Goal: Task Accomplishment & Management: Complete application form

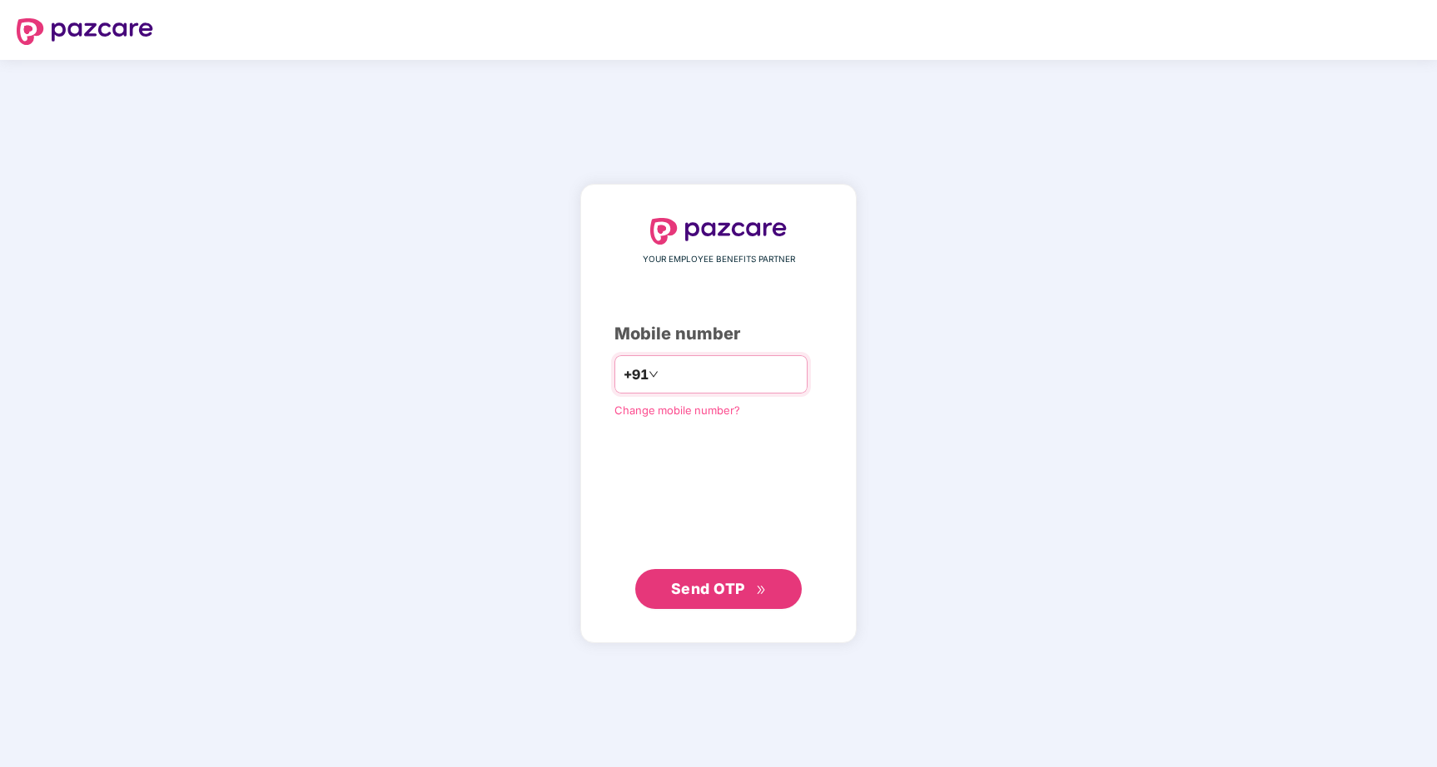
type input "**********"
click at [683, 581] on span "Send OTP" at bounding box center [708, 587] width 74 height 17
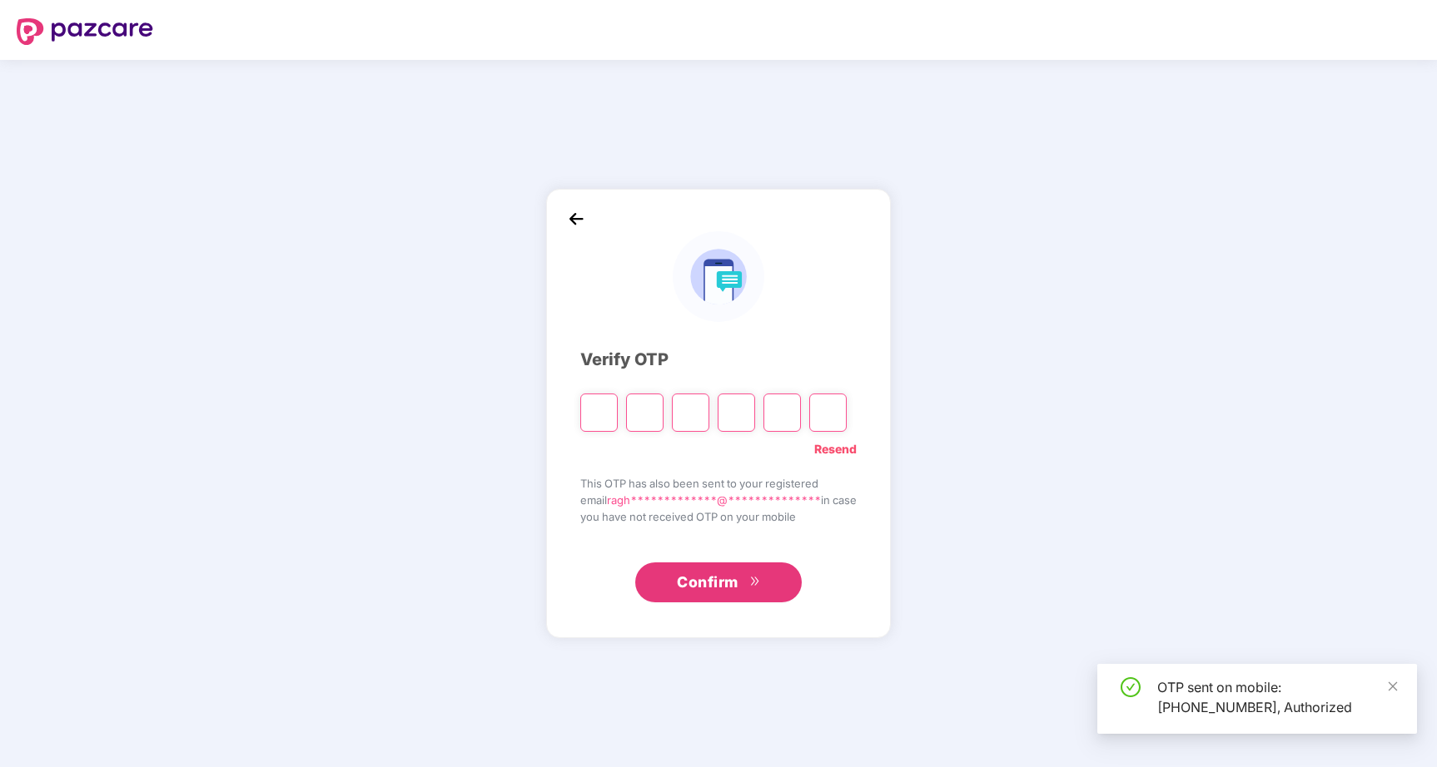
click at [699, 498] on span "**********" at bounding box center [714, 500] width 214 height 13
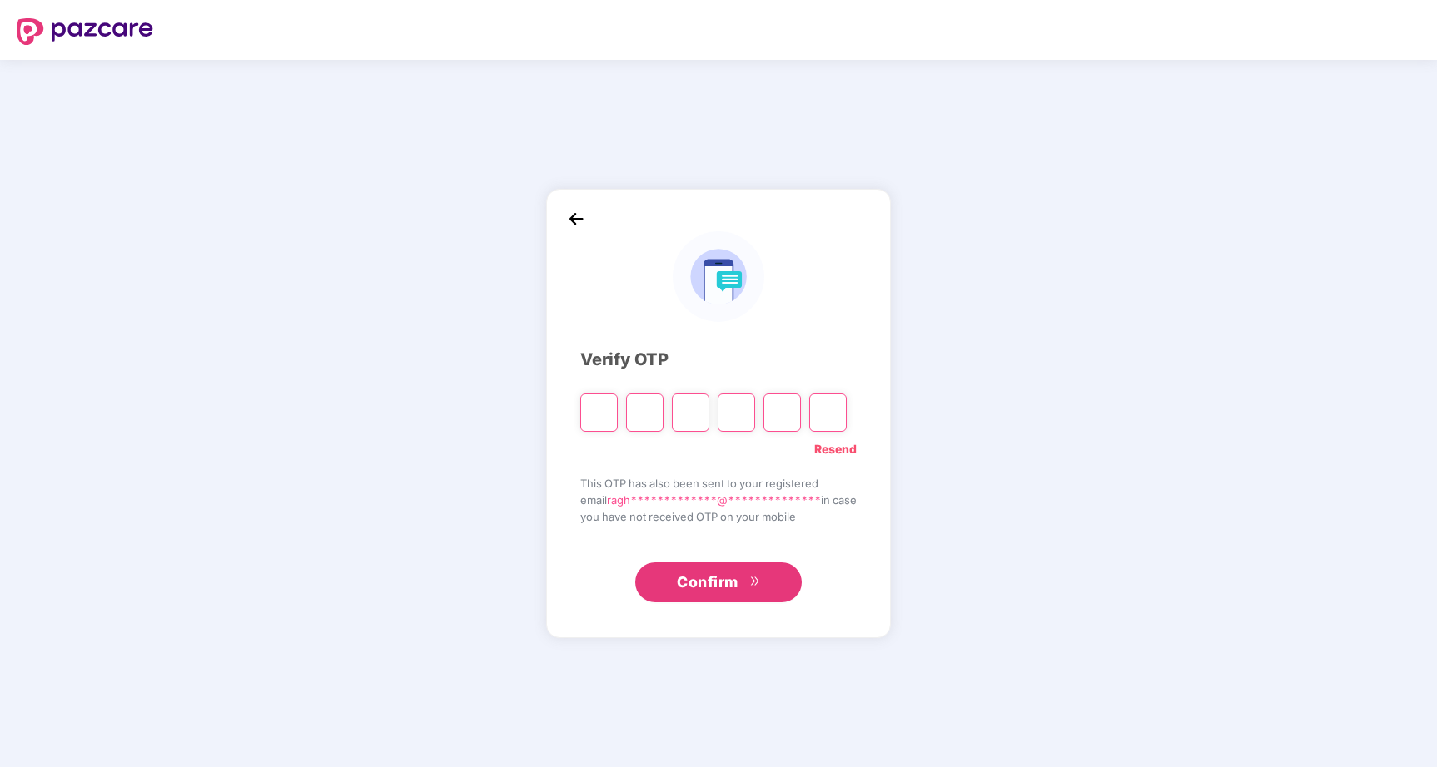
click at [603, 407] on input "Please enter verification code. Digit 1" at bounding box center [598, 413] width 37 height 38
paste input "*"
type input "*"
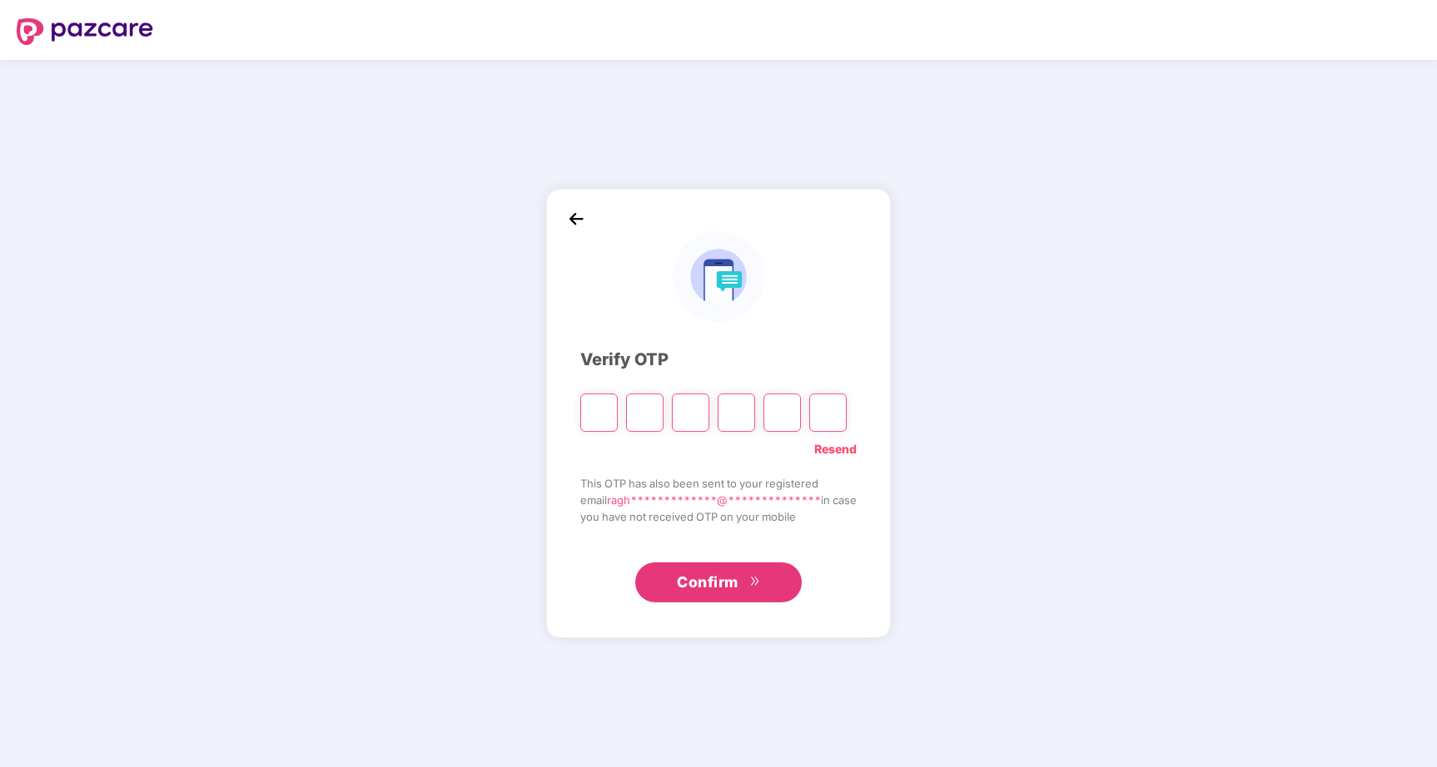
type input "*"
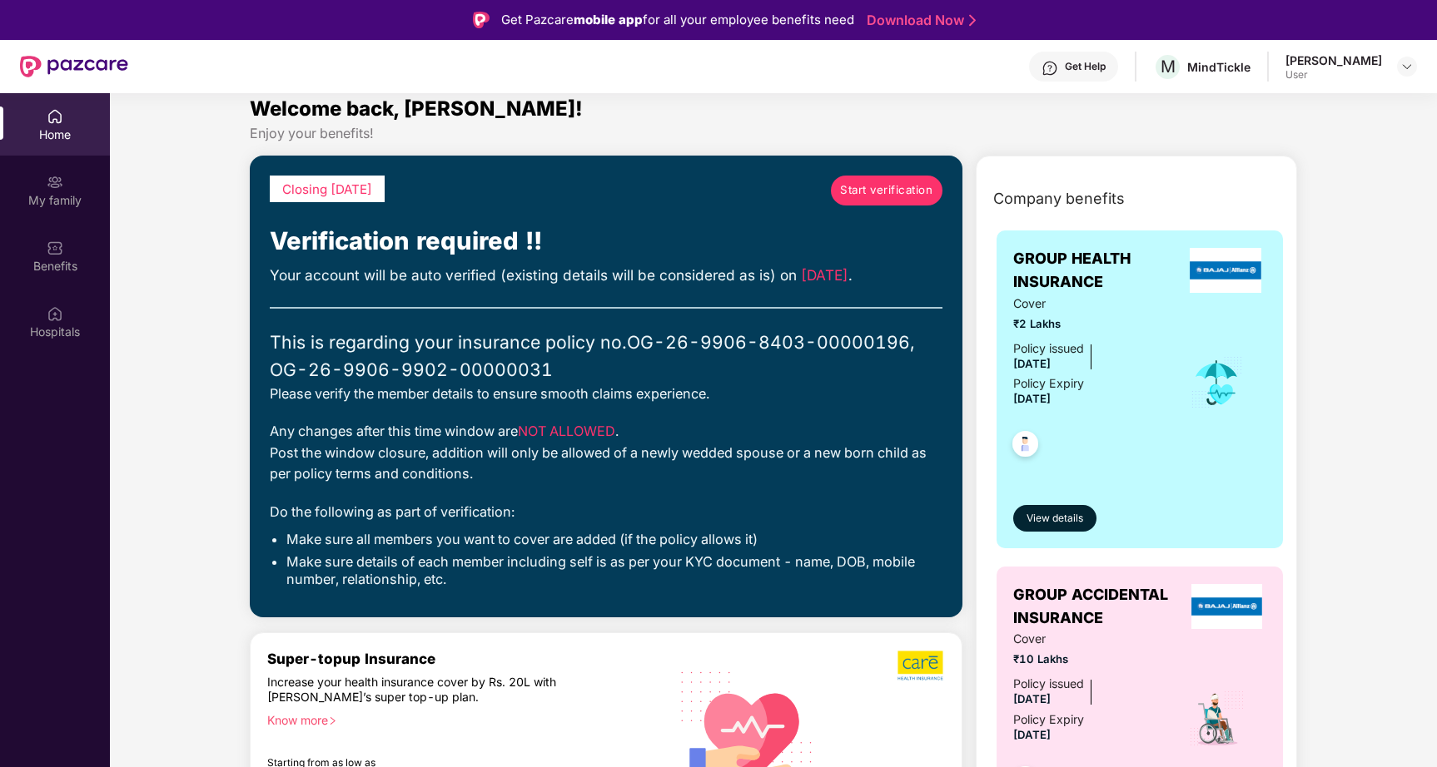
scroll to position [16, 0]
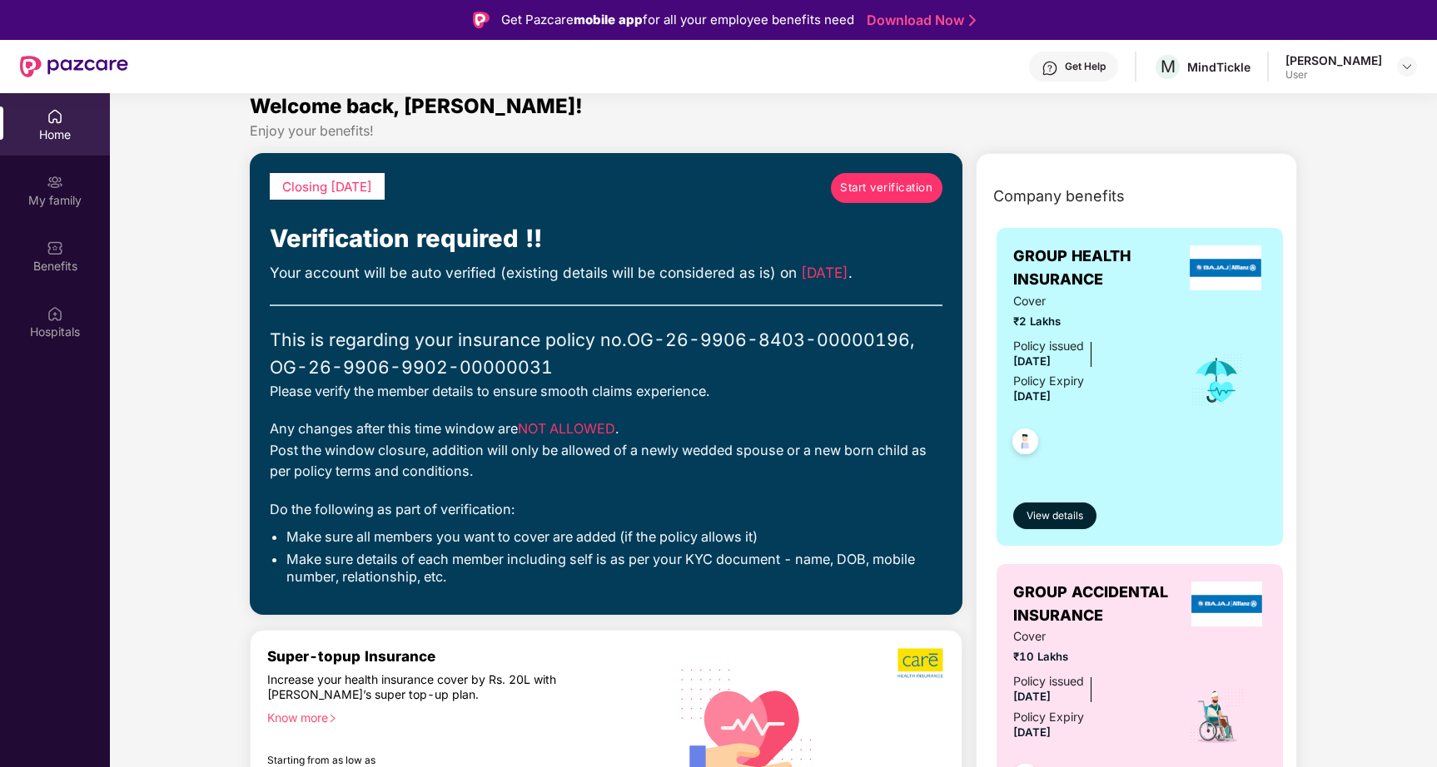
click at [902, 187] on span "Start verification" at bounding box center [886, 187] width 92 height 17
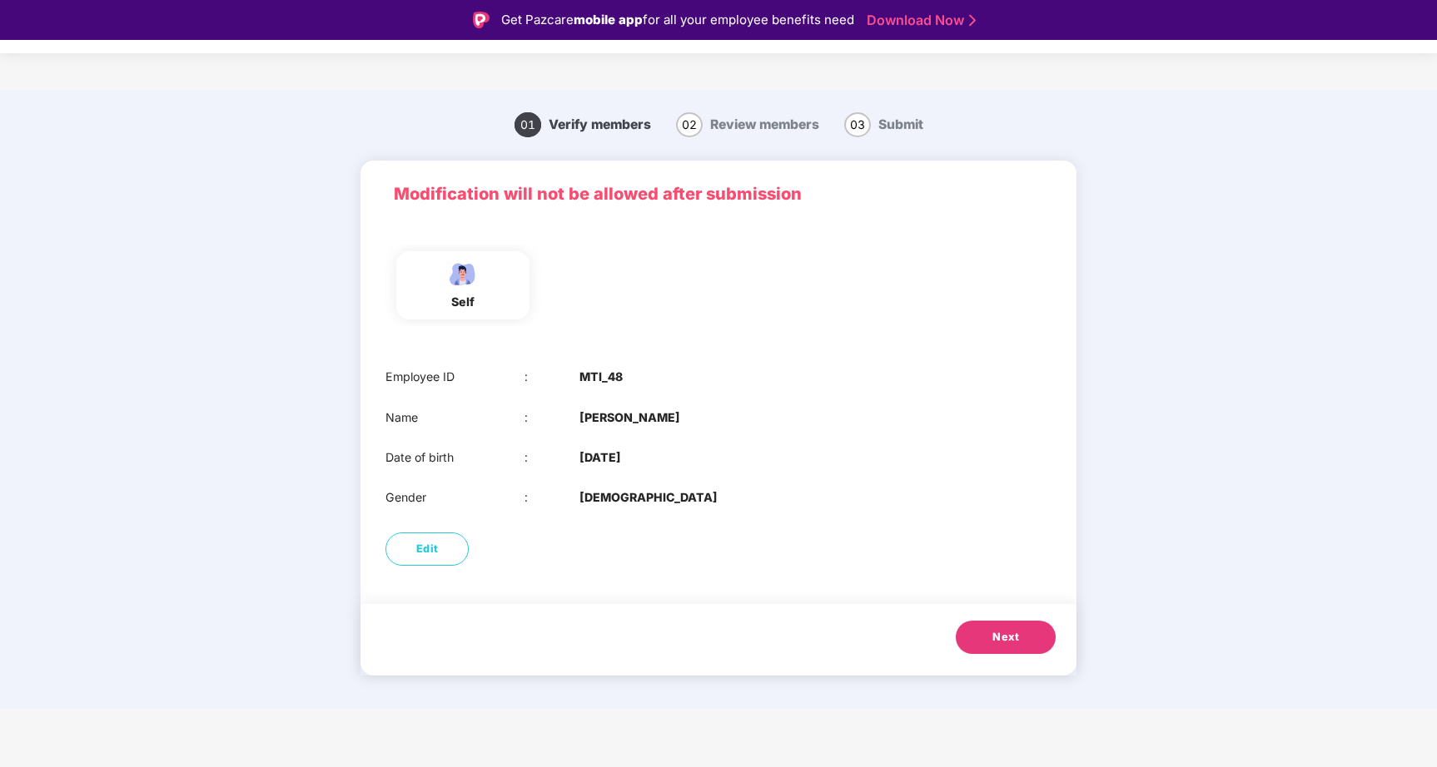
click at [598, 375] on b "MTI_48" at bounding box center [600, 377] width 43 height 18
click at [682, 403] on div "Employee ID : MTI_48 Name : Raghvendra Singh Dhakar Date of birth : 04 Feb 2004…" at bounding box center [718, 437] width 716 height 172
click at [1017, 643] on span "Next" at bounding box center [1005, 637] width 27 height 17
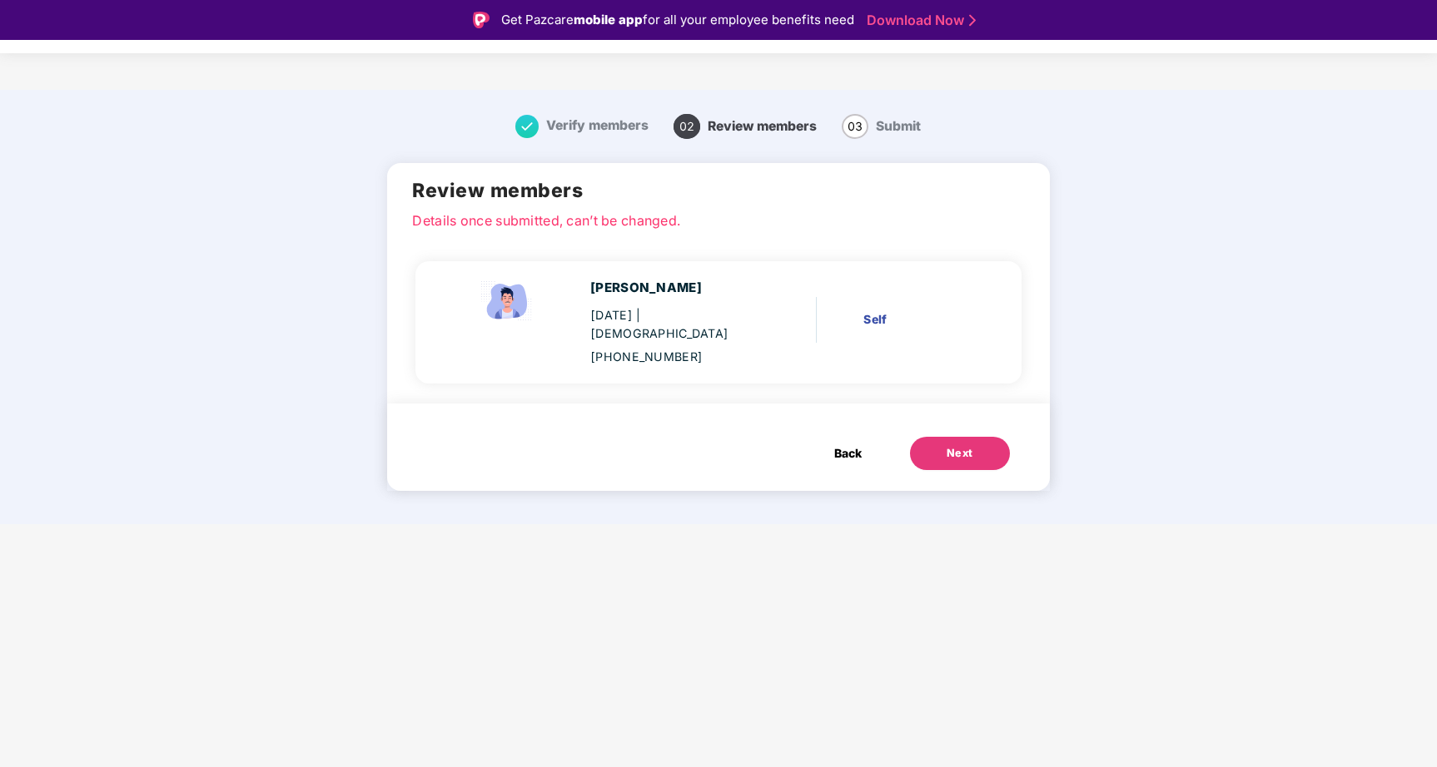
scroll to position [40, 0]
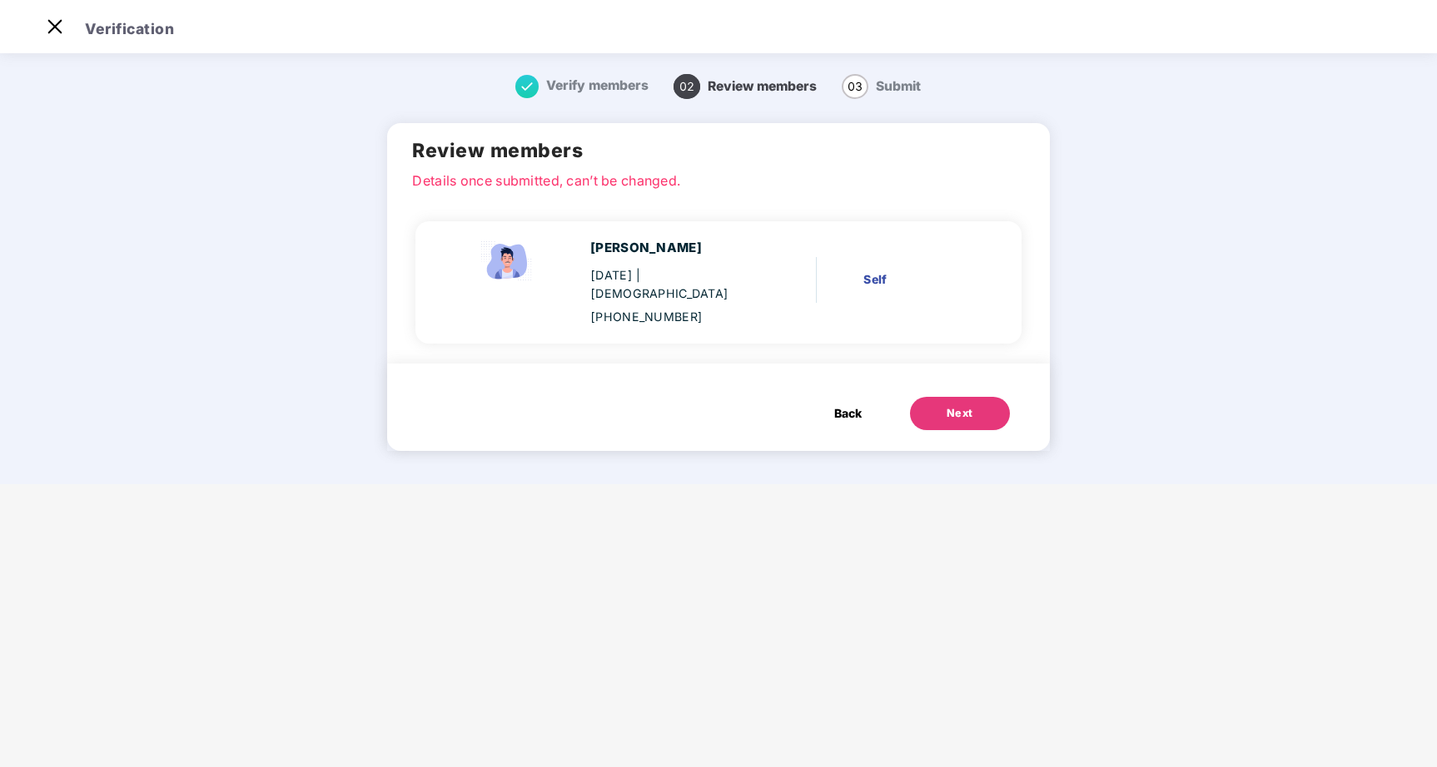
click at [850, 416] on span "Back" at bounding box center [847, 414] width 27 height 18
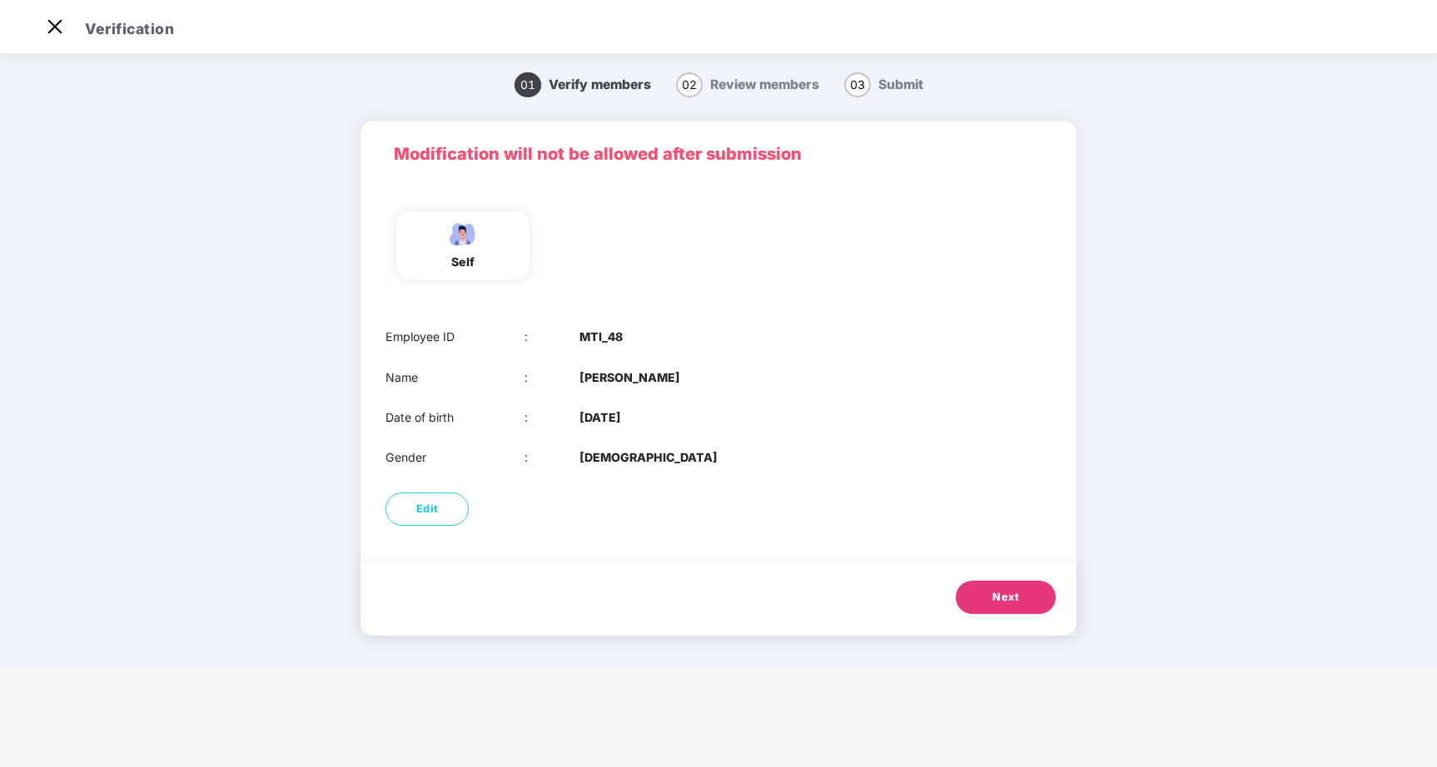
click at [1000, 582] on button "Next" at bounding box center [1006, 597] width 100 height 33
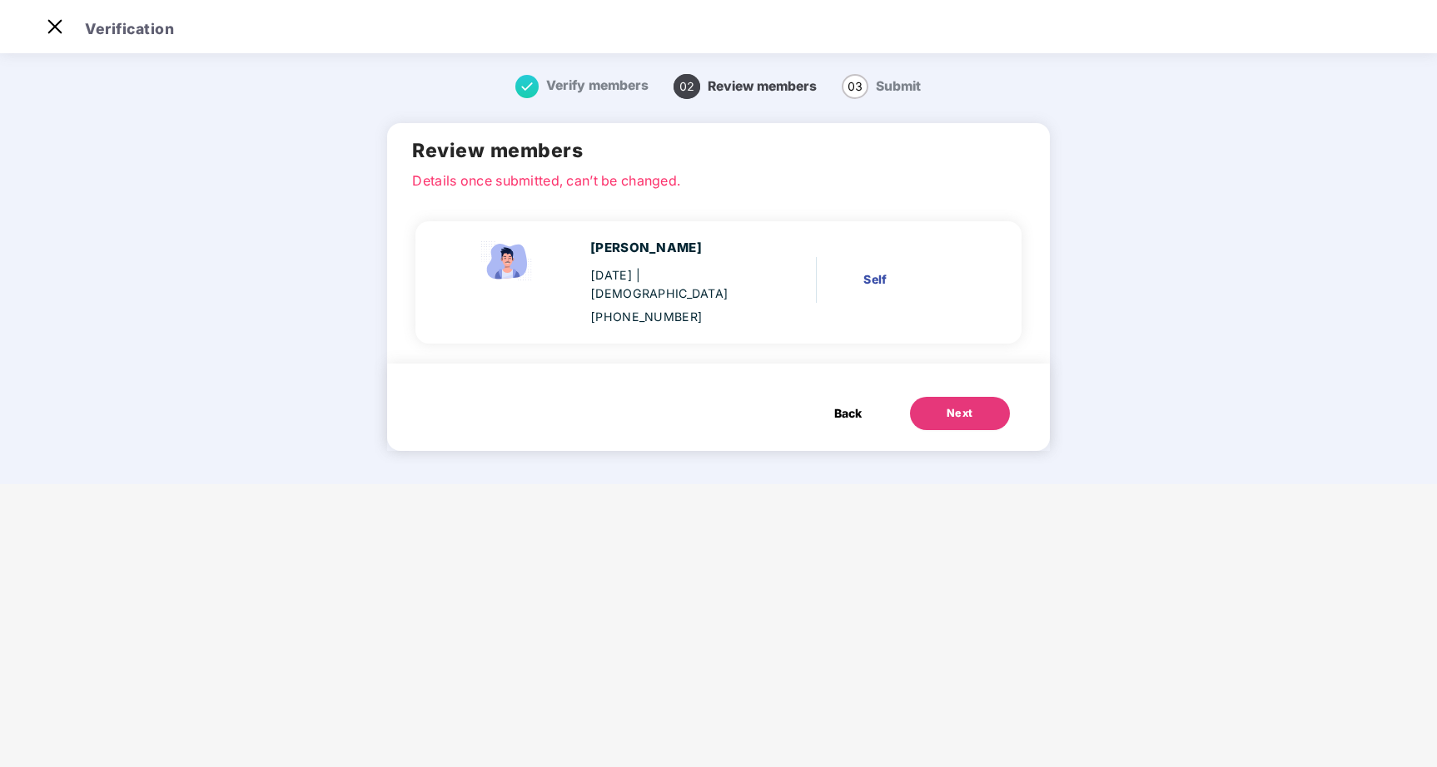
click at [980, 405] on button "Next" at bounding box center [960, 413] width 100 height 33
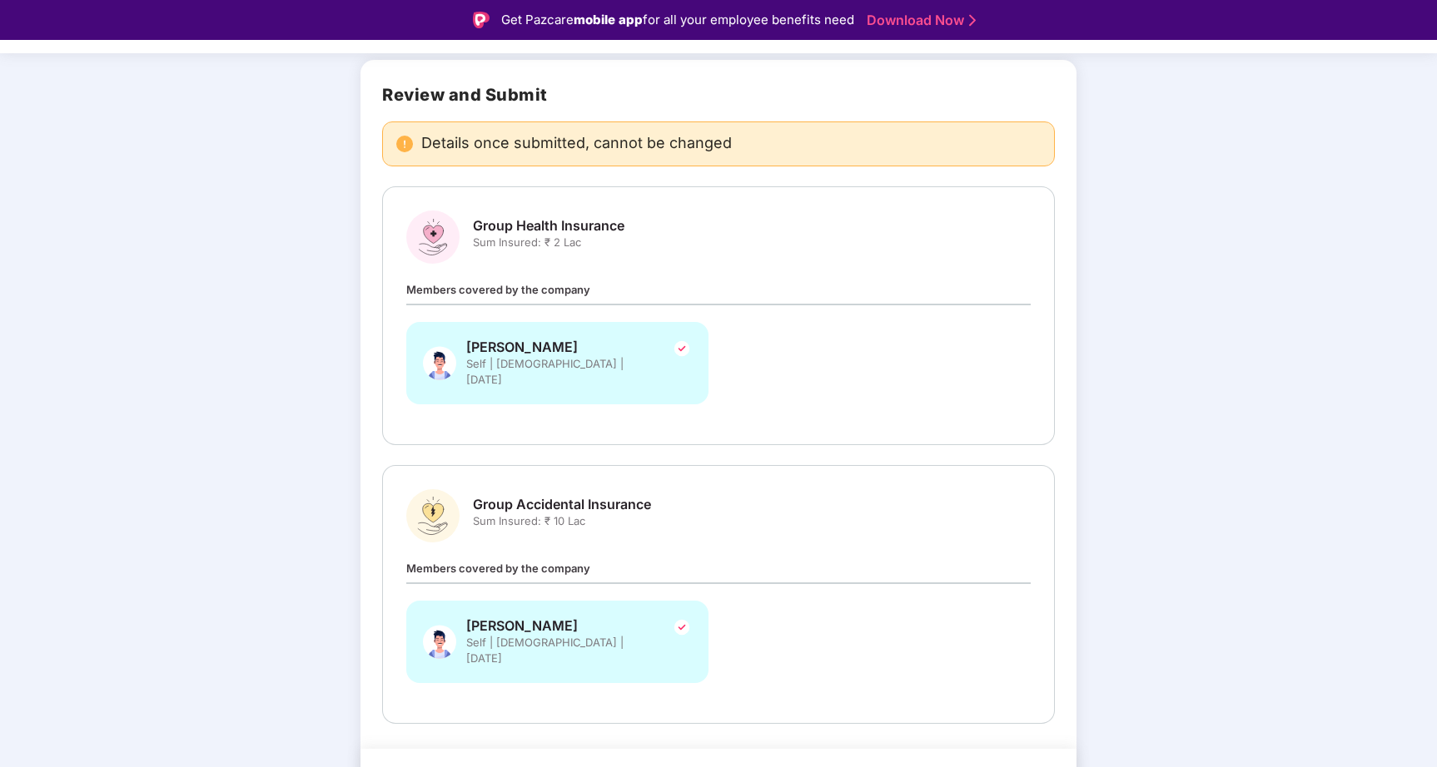
scroll to position [101, 0]
click at [683, 348] on img at bounding box center [682, 351] width 20 height 20
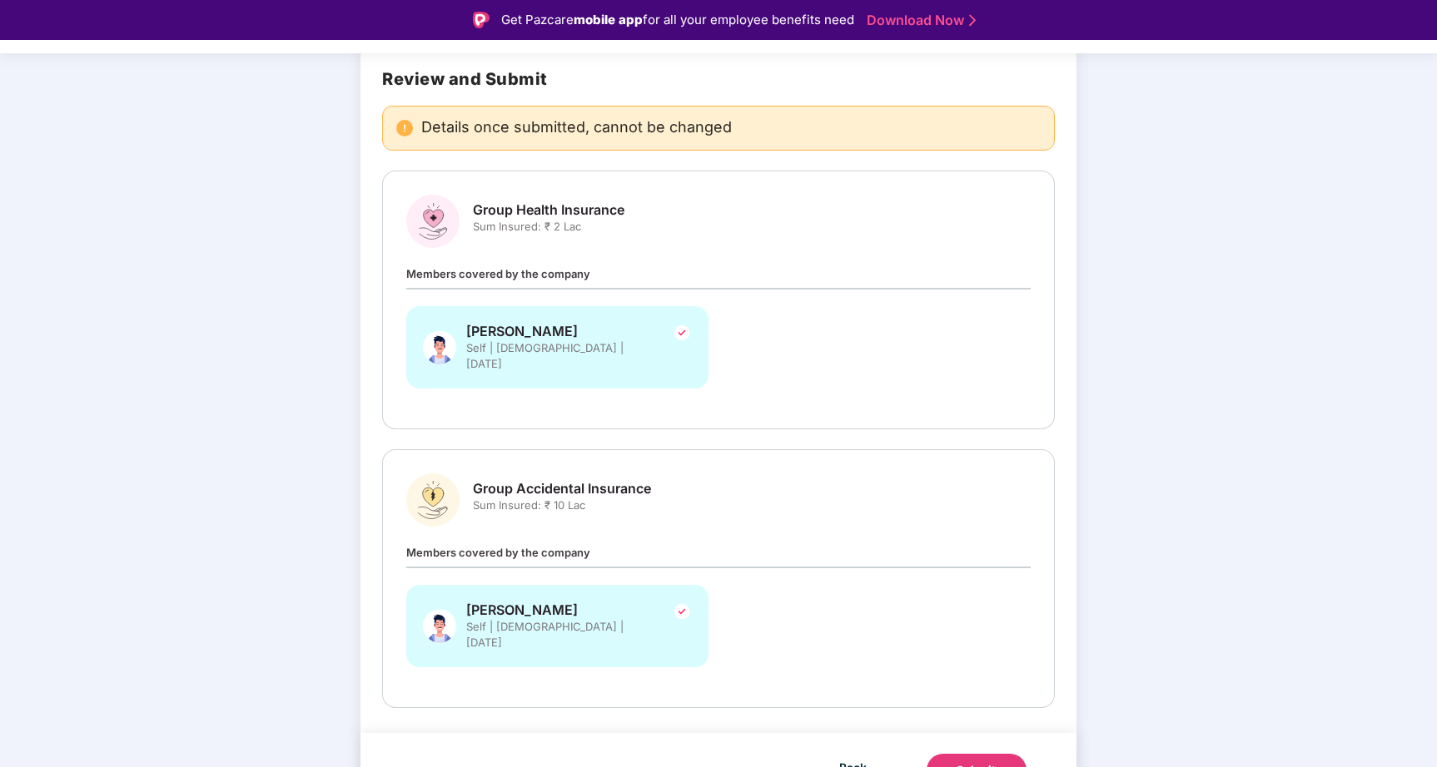
click at [979, 762] on div "Submit" at bounding box center [976, 770] width 40 height 17
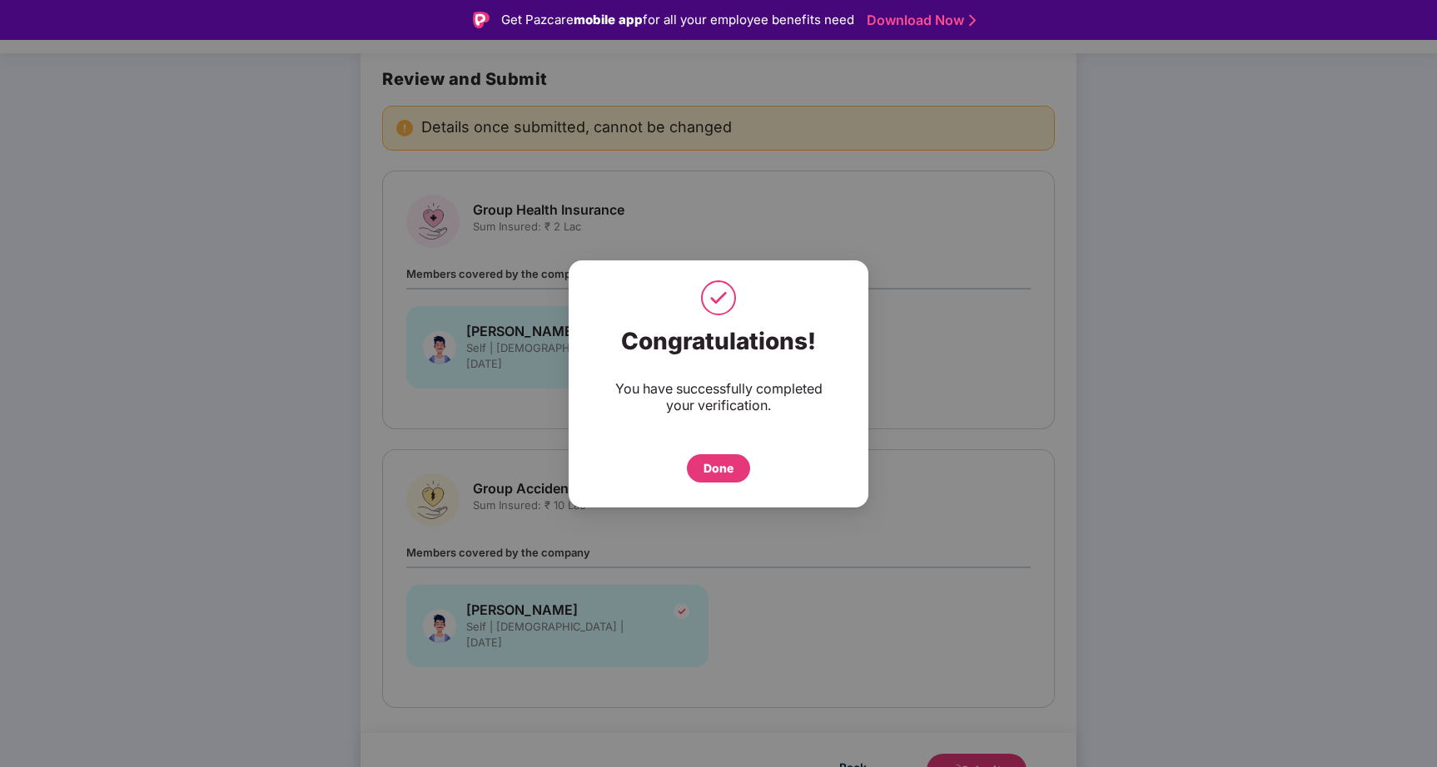
click at [710, 483] on div "Congratulations! You have successfully completed your verification. Done" at bounding box center [718, 405] width 300 height 172
click at [711, 466] on div "Done" at bounding box center [718, 468] width 30 height 18
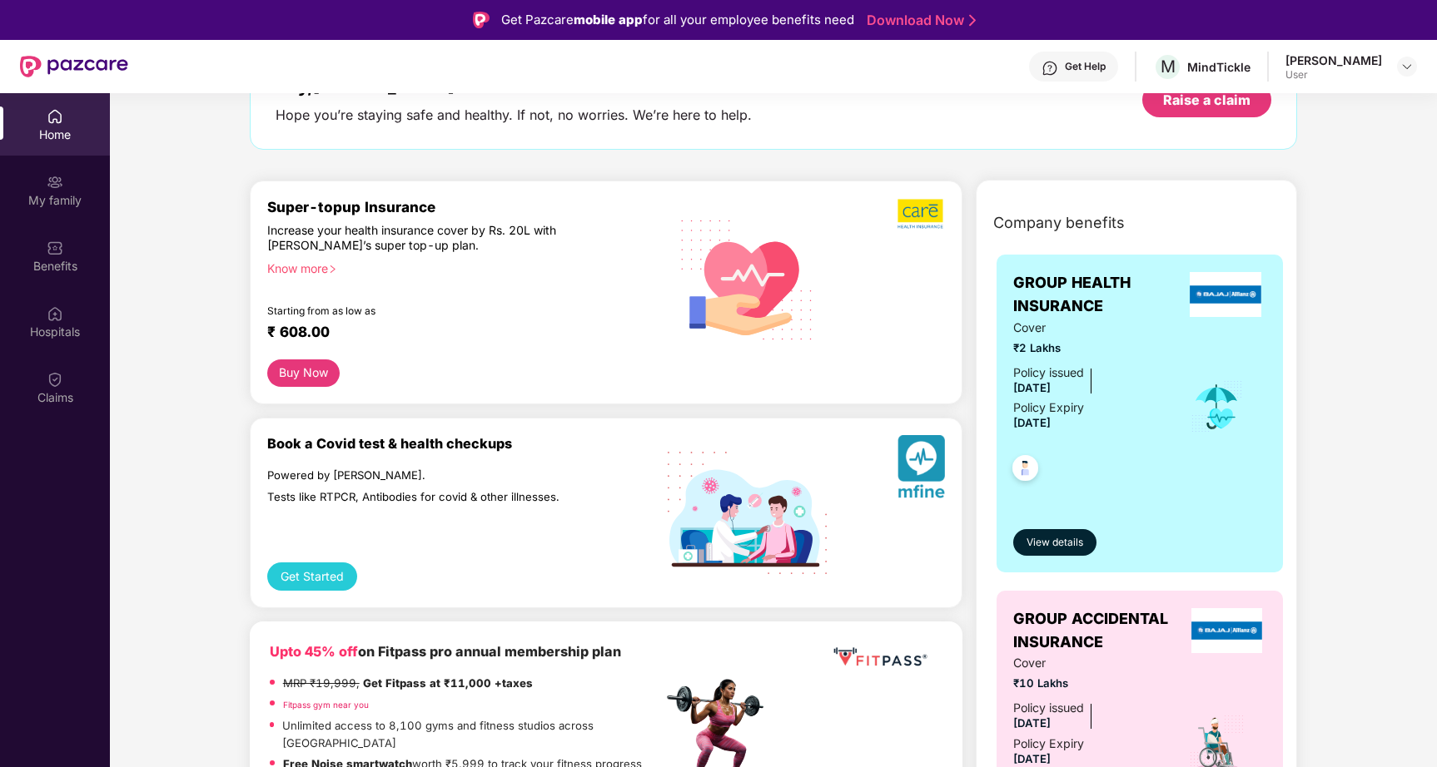
scroll to position [122, 0]
click at [1059, 538] on span "View details" at bounding box center [1054, 542] width 57 height 16
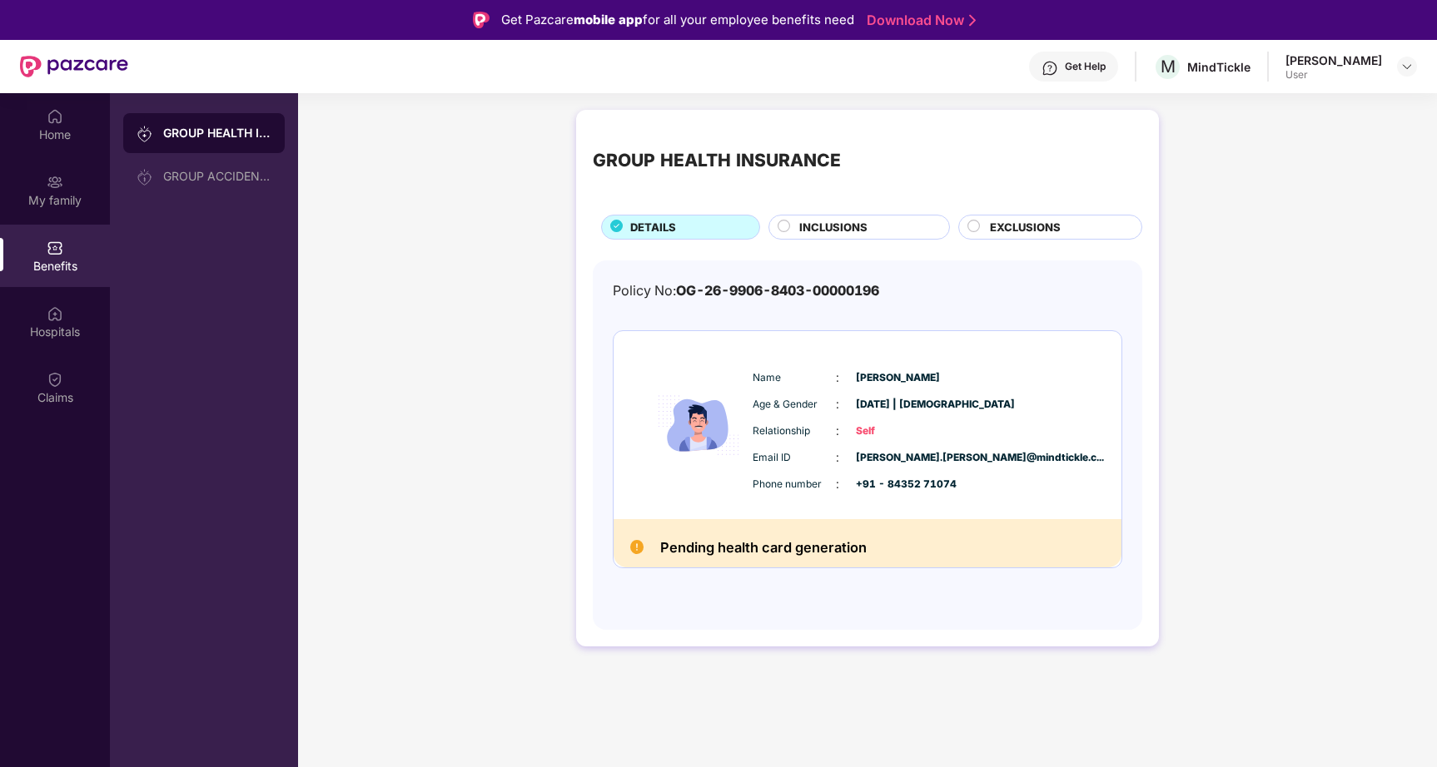
click at [865, 221] on span "INCLUSIONS" at bounding box center [833, 227] width 68 height 17
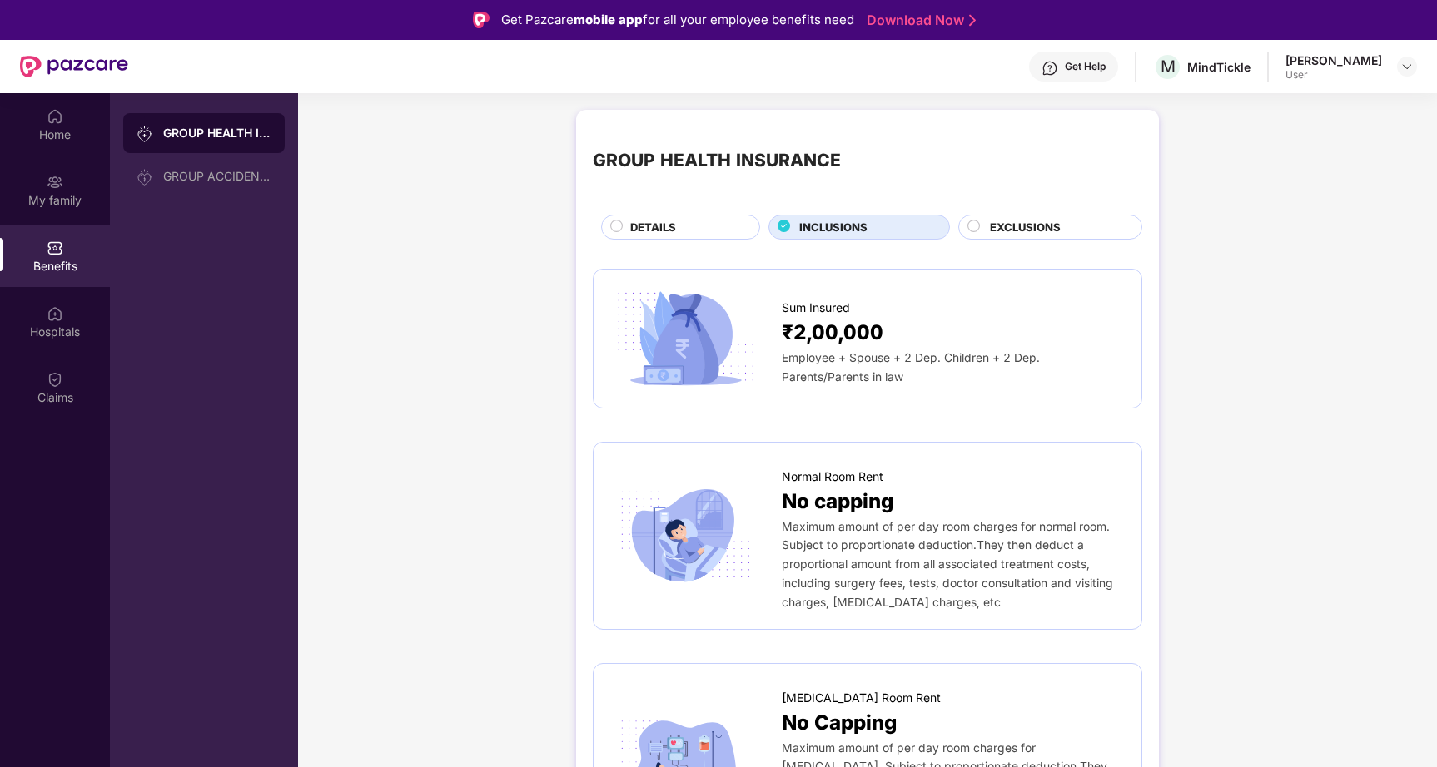
click at [1014, 220] on span "EXCLUSIONS" at bounding box center [1025, 227] width 71 height 17
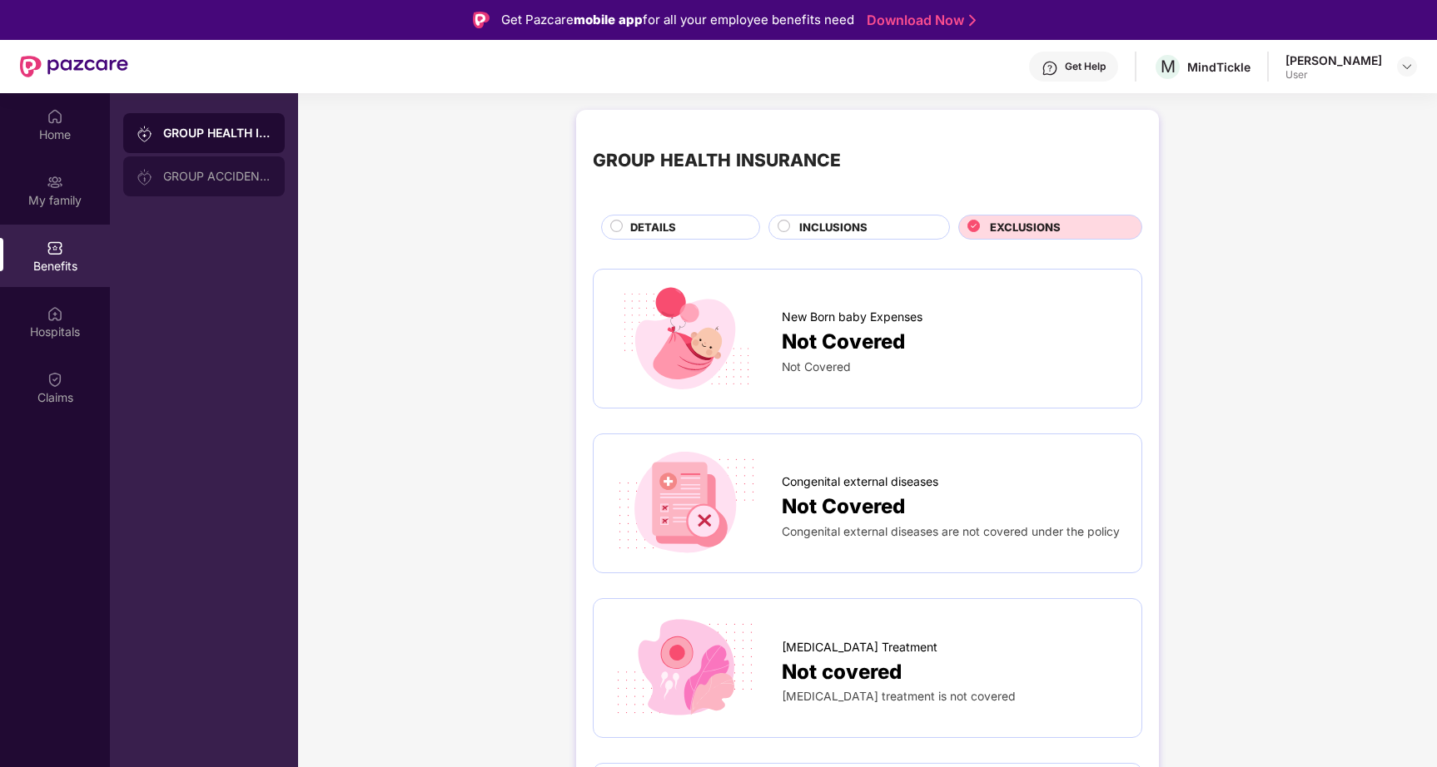
click at [177, 180] on div "GROUP ACCIDENTAL INSURANCE" at bounding box center [217, 176] width 108 height 13
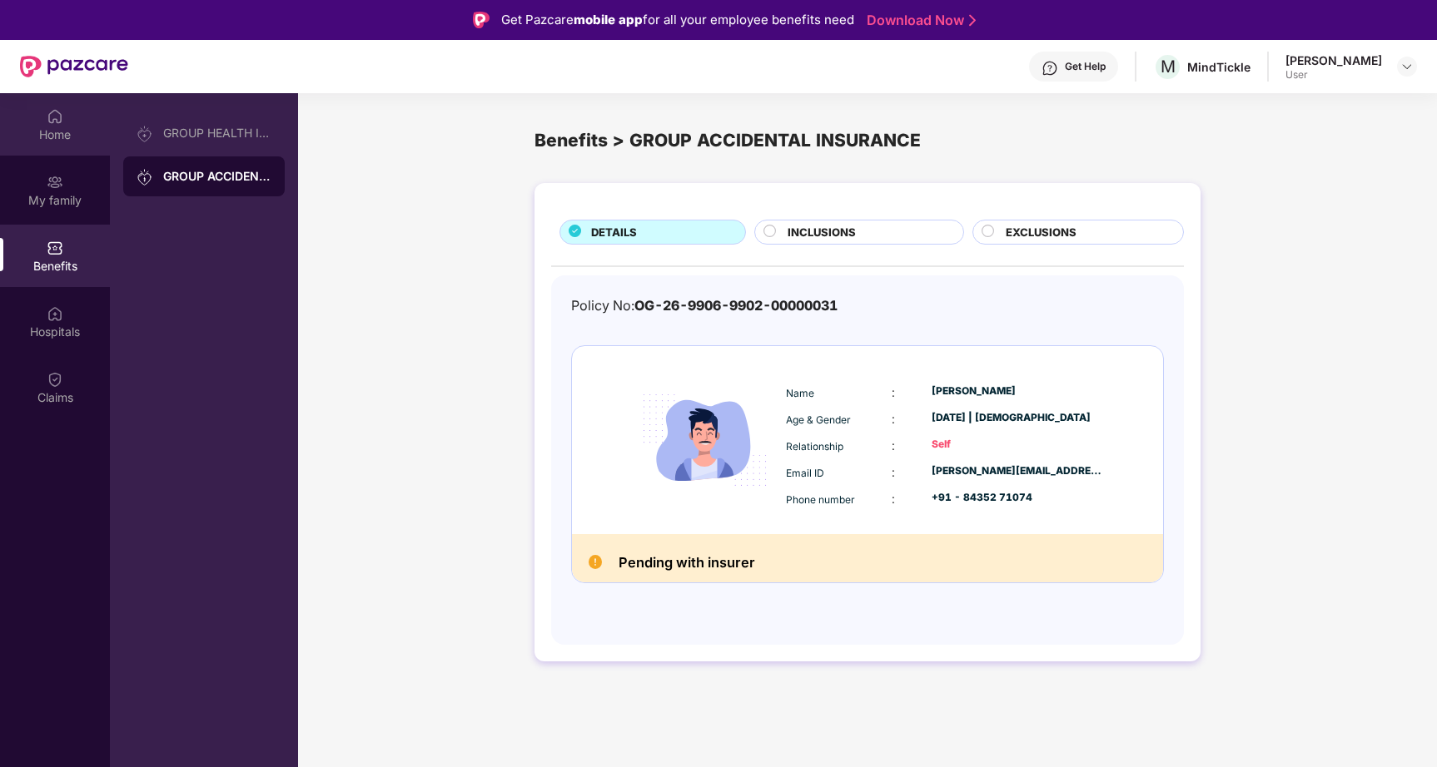
click at [49, 132] on div "Home" at bounding box center [55, 135] width 110 height 17
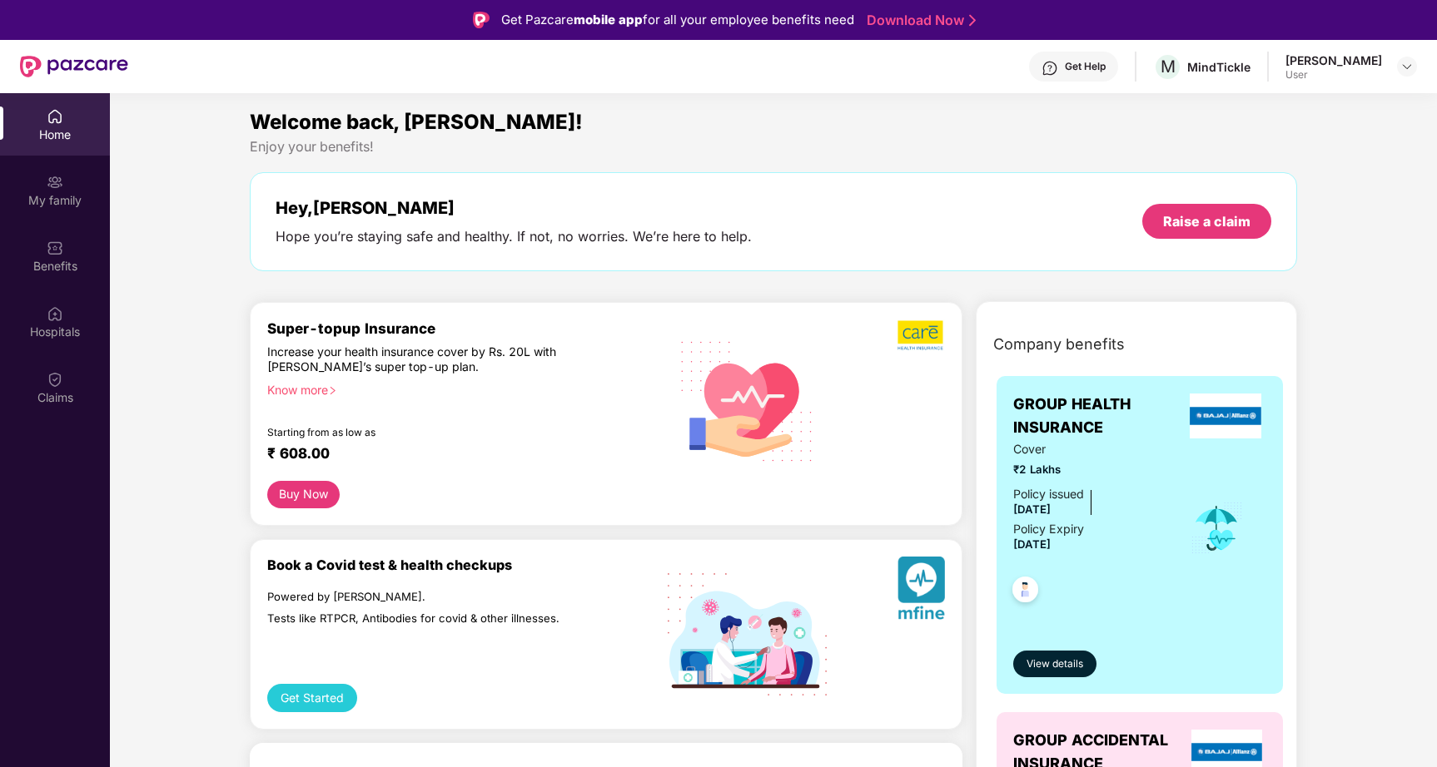
click at [42, 133] on div "Home" at bounding box center [55, 135] width 110 height 17
click at [44, 197] on div "My family" at bounding box center [55, 200] width 110 height 17
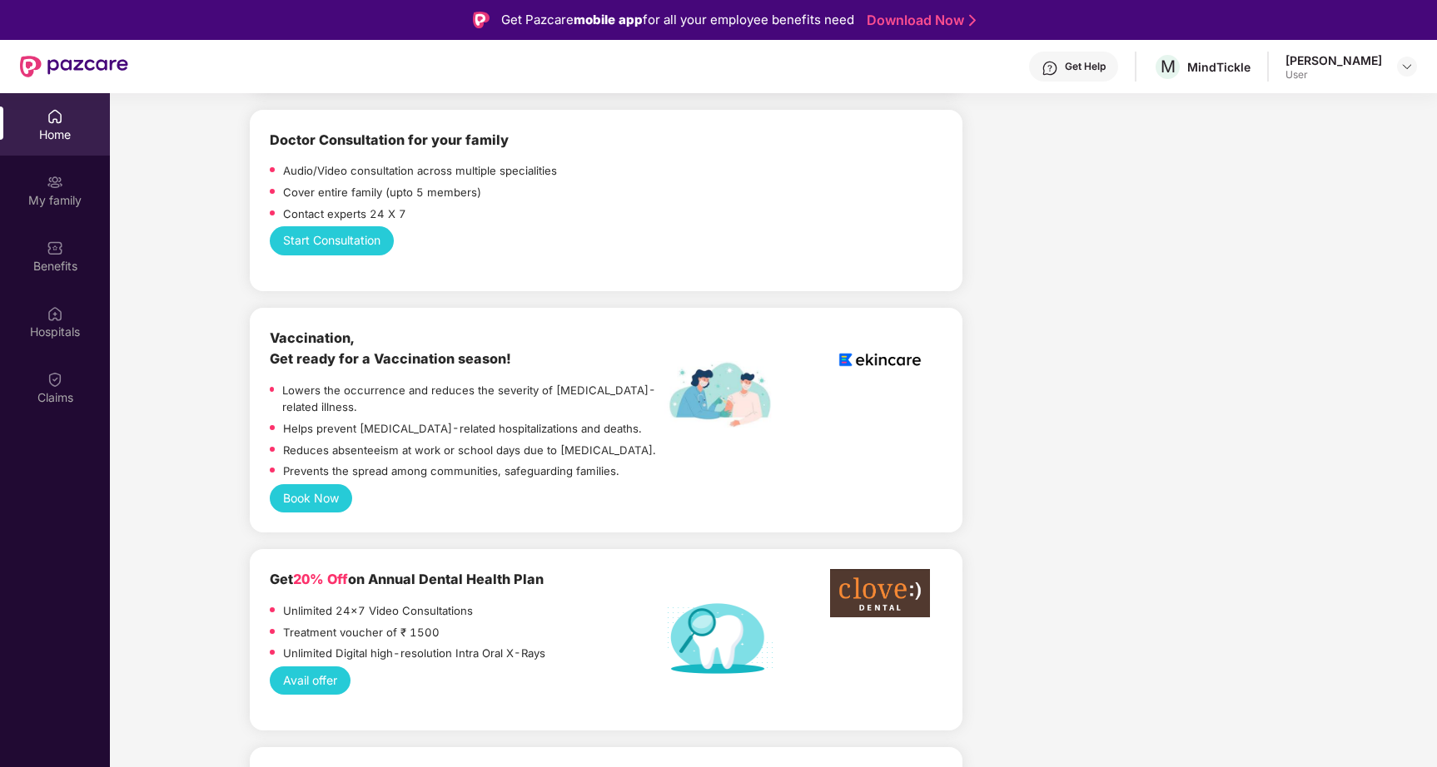
scroll to position [1119, 0]
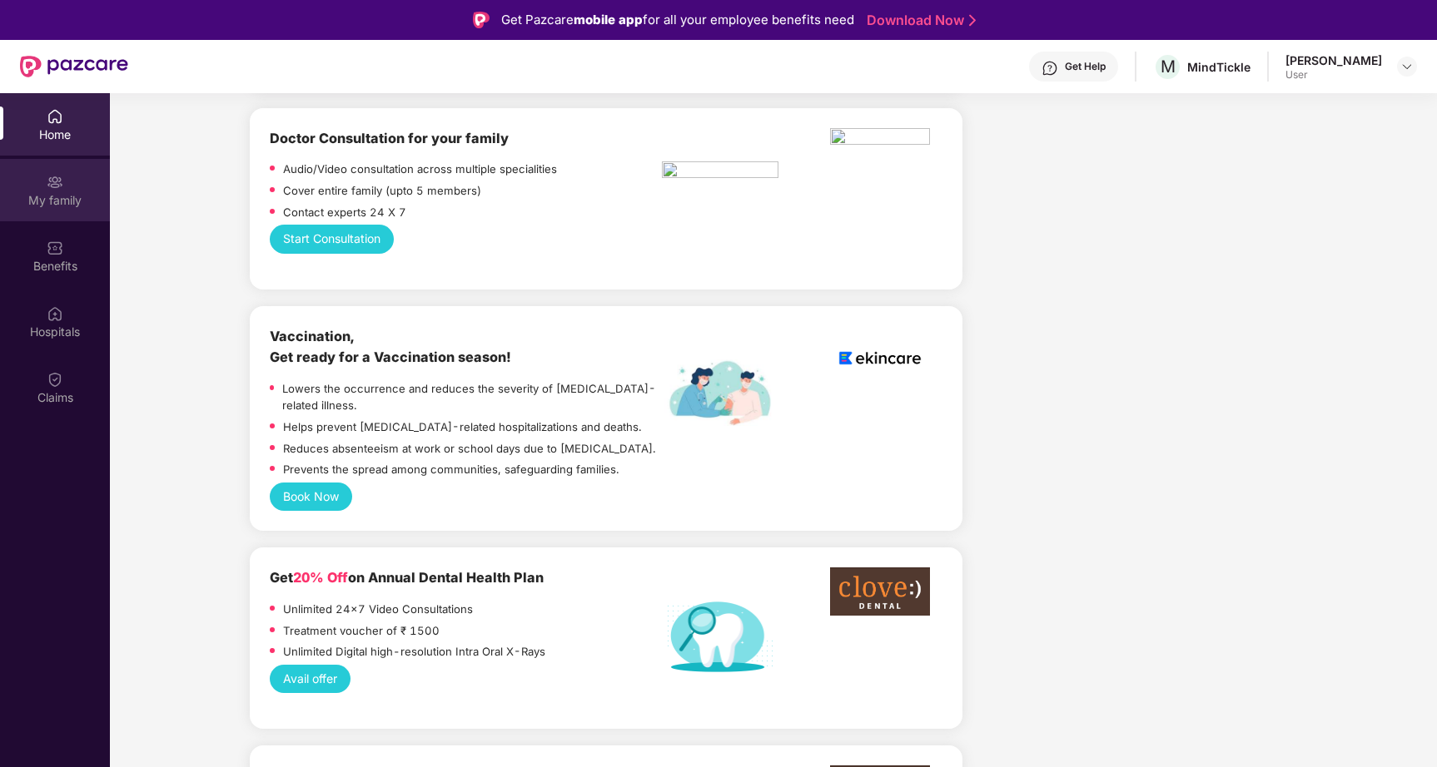
click at [45, 194] on div "My family" at bounding box center [55, 200] width 110 height 17
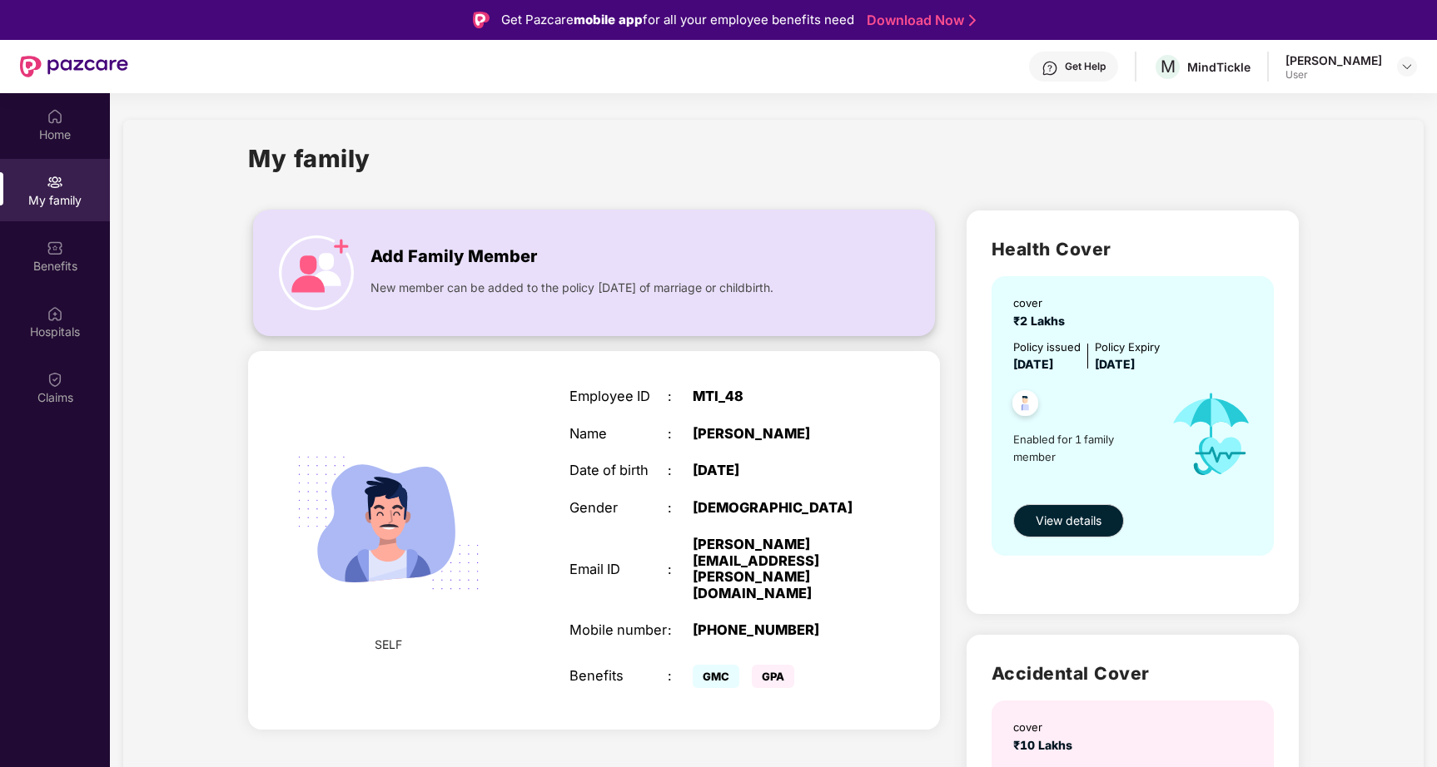
click at [315, 256] on img at bounding box center [316, 273] width 75 height 75
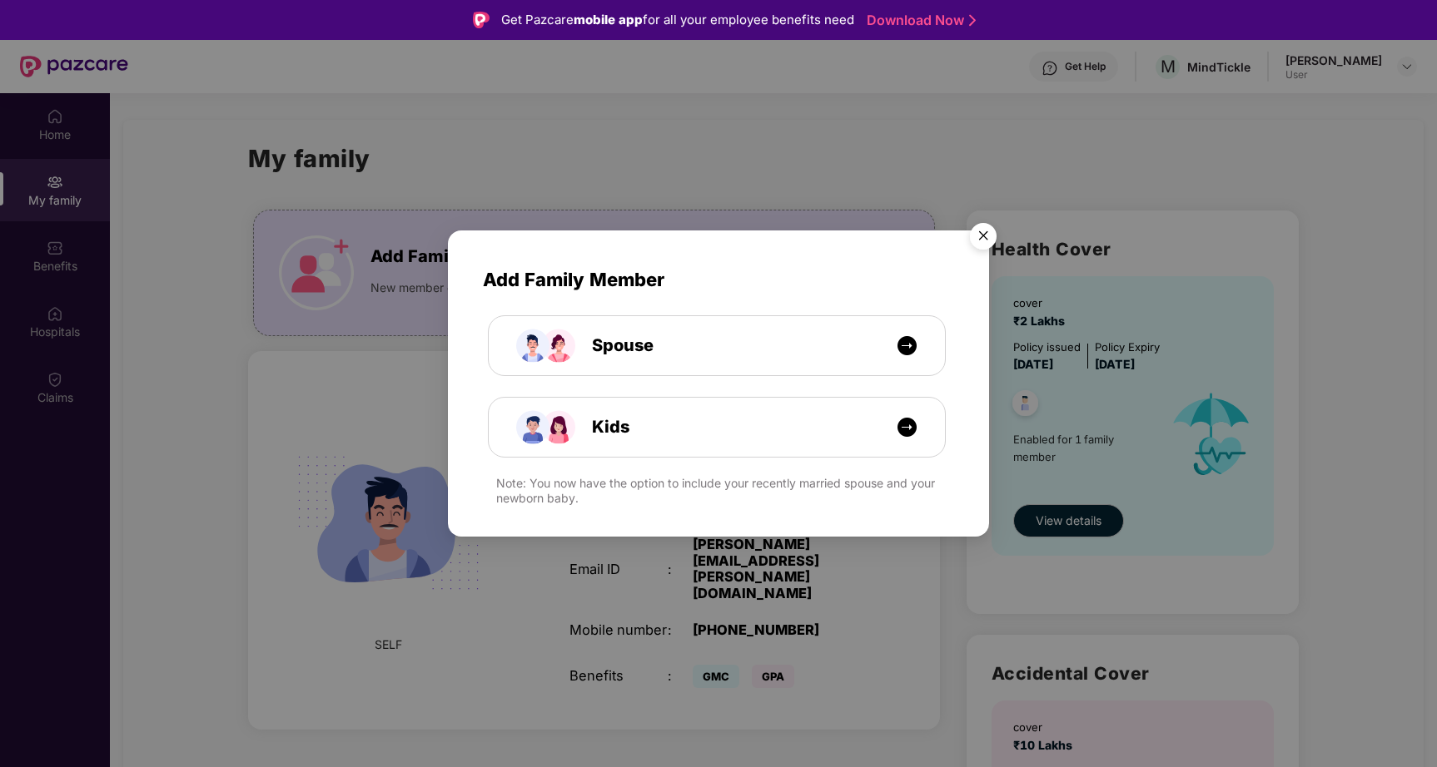
click at [1000, 221] on img "Close" at bounding box center [983, 239] width 47 height 47
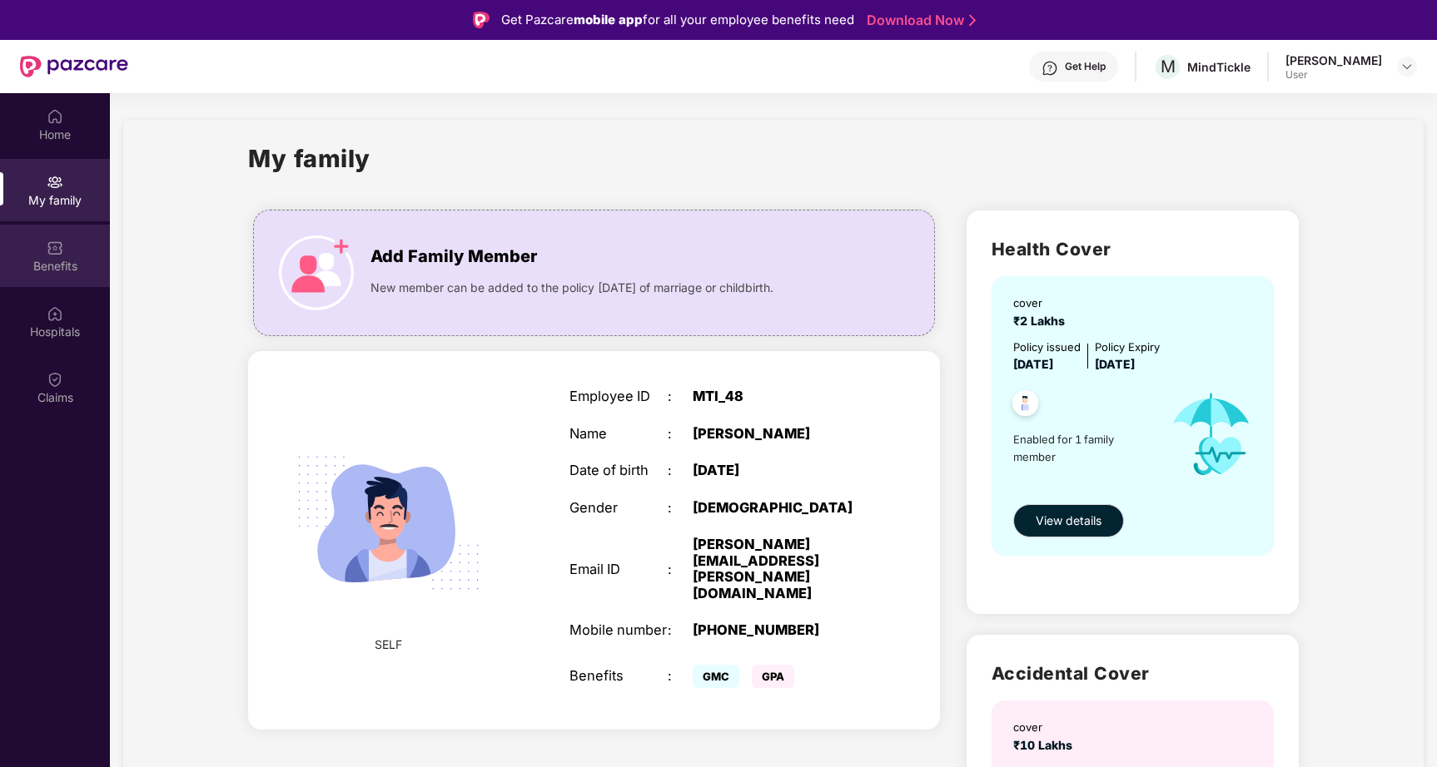
click at [57, 248] on img at bounding box center [55, 248] width 17 height 17
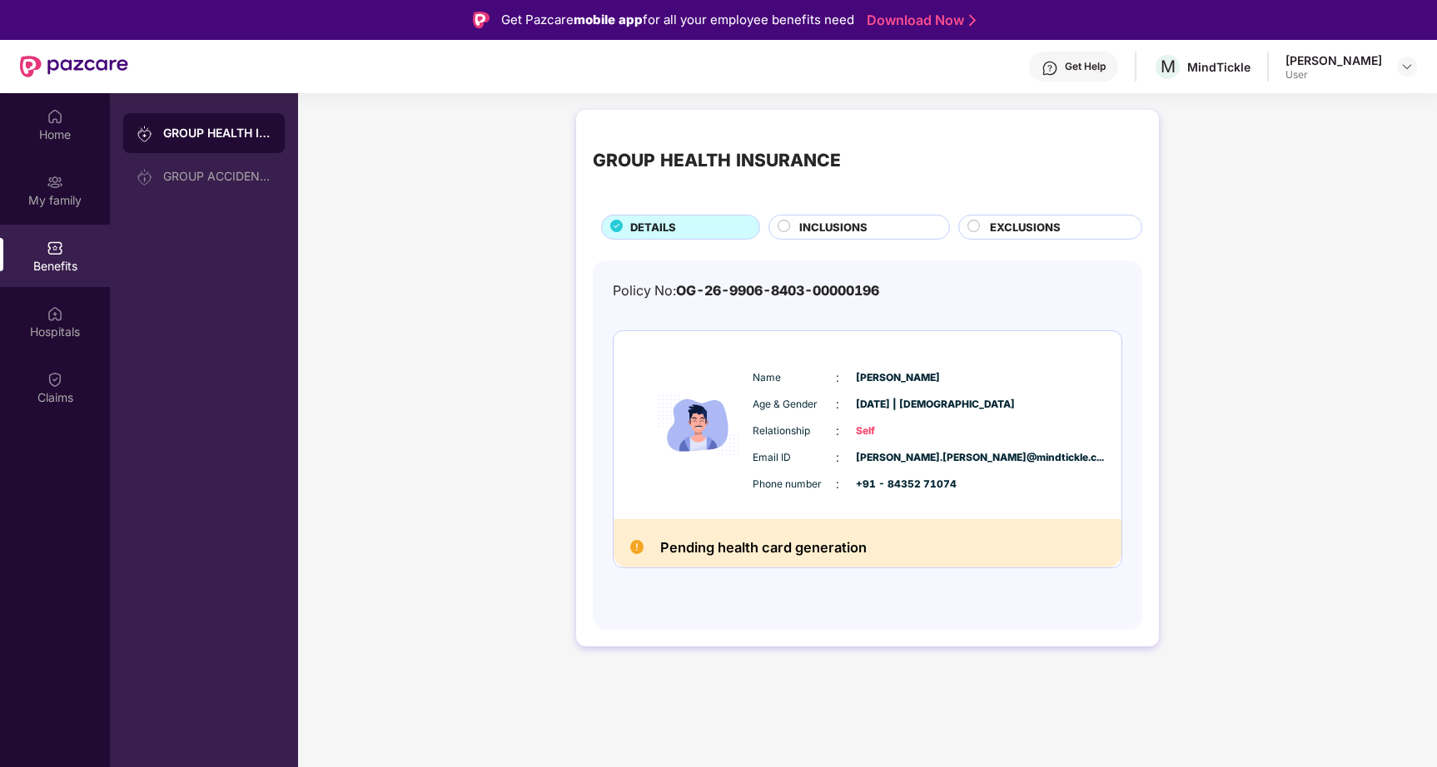
click at [221, 128] on div "GROUP HEALTH INSURANCE" at bounding box center [217, 133] width 108 height 17
click at [427, 200] on div "GROUP HEALTH INSURANCE DETAILS INCLUSIONS EXCLUSIONS Policy No: OG-26-9906-8403…" at bounding box center [867, 387] width 1139 height 570
click at [830, 231] on span "INCLUSIONS" at bounding box center [833, 227] width 68 height 17
